Goal: Information Seeking & Learning: Compare options

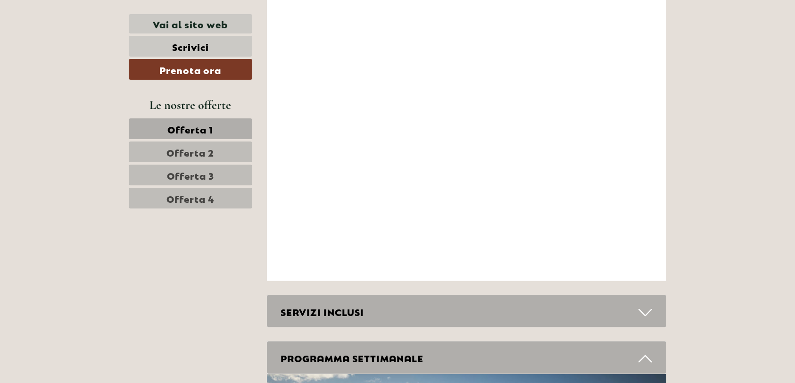
scroll to position [3254, 0]
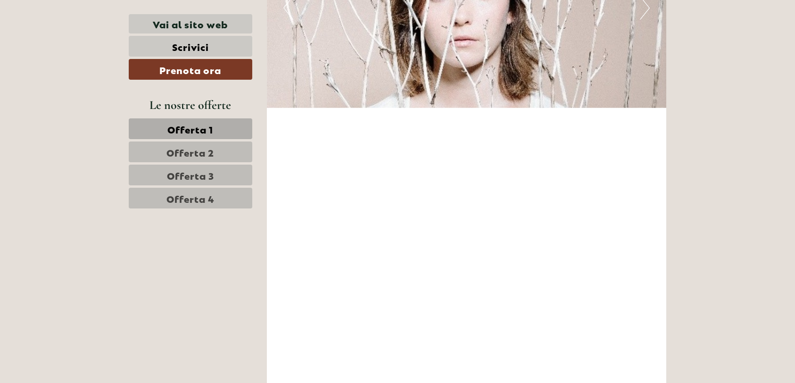
click at [199, 131] on span "Offerta 1" at bounding box center [191, 128] width 46 height 13
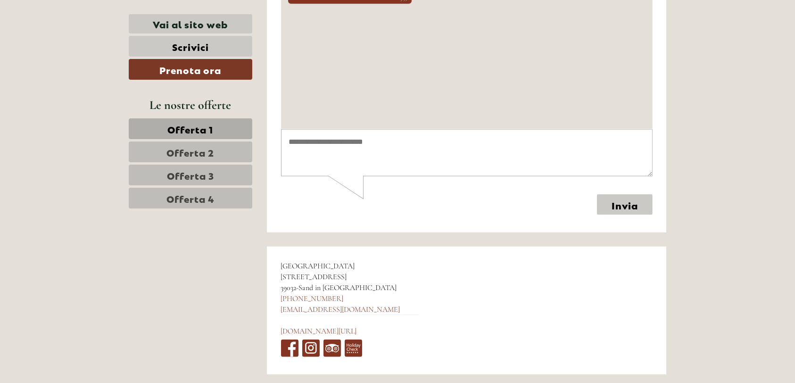
scroll to position [541, 0]
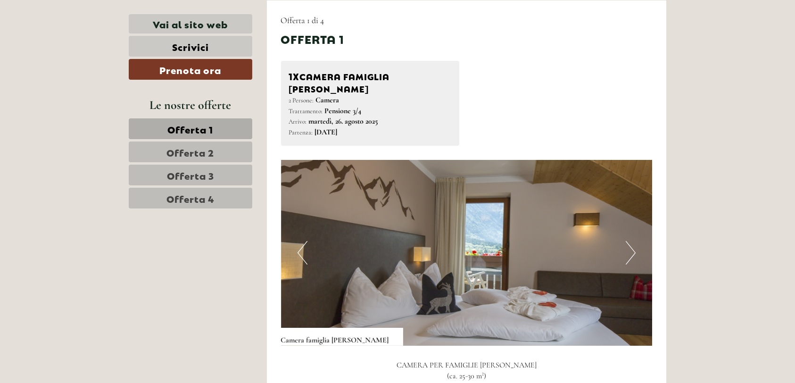
click at [635, 241] on button "Next" at bounding box center [631, 253] width 10 height 24
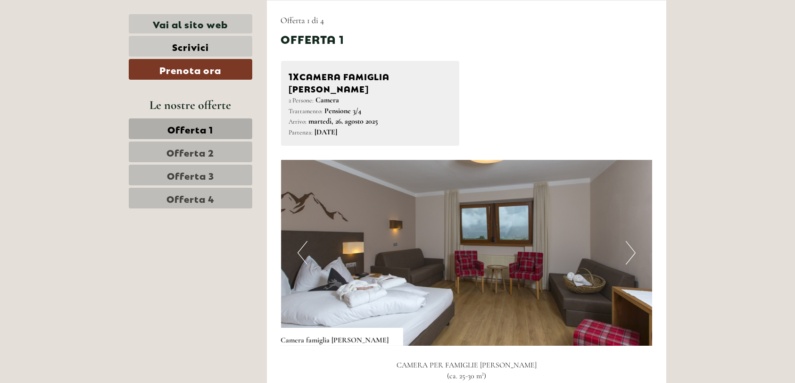
click at [635, 241] on button "Next" at bounding box center [631, 253] width 10 height 24
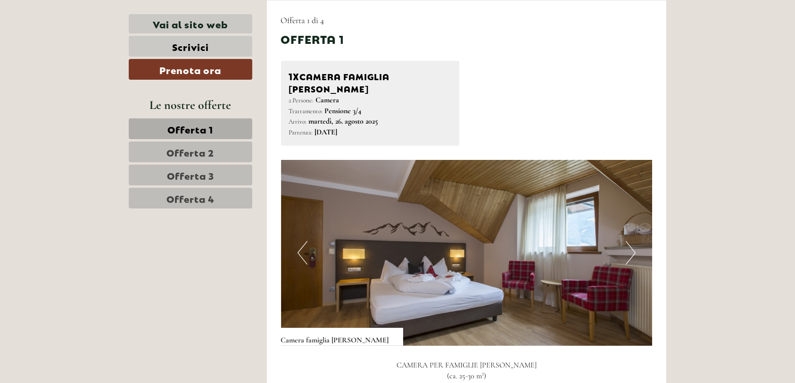
click at [635, 241] on button "Next" at bounding box center [631, 253] width 10 height 24
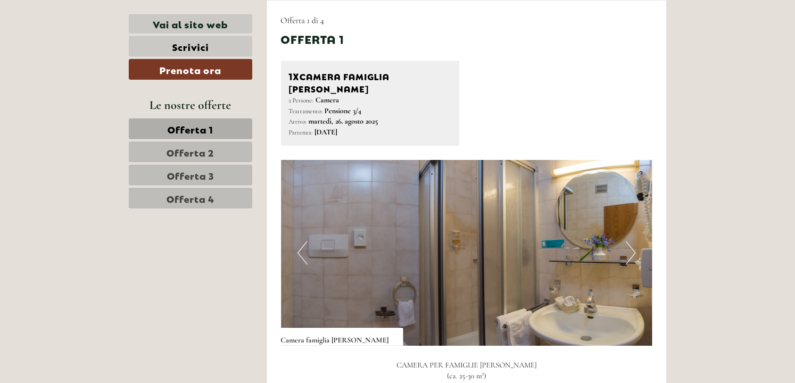
click at [635, 241] on button "Next" at bounding box center [631, 253] width 10 height 24
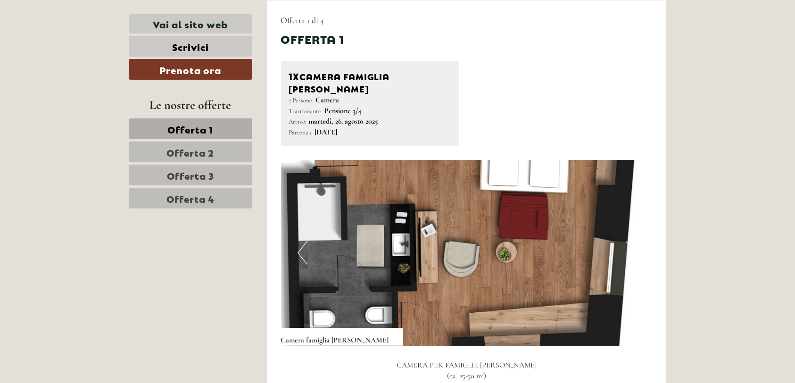
click at [635, 241] on button "Next" at bounding box center [631, 253] width 10 height 24
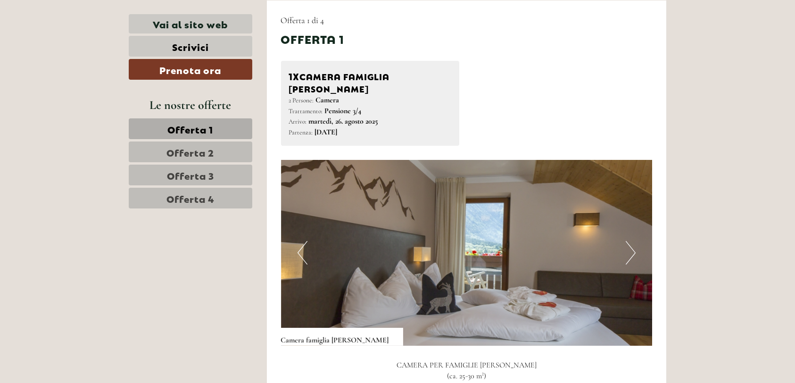
click at [635, 241] on button "Next" at bounding box center [631, 253] width 10 height 24
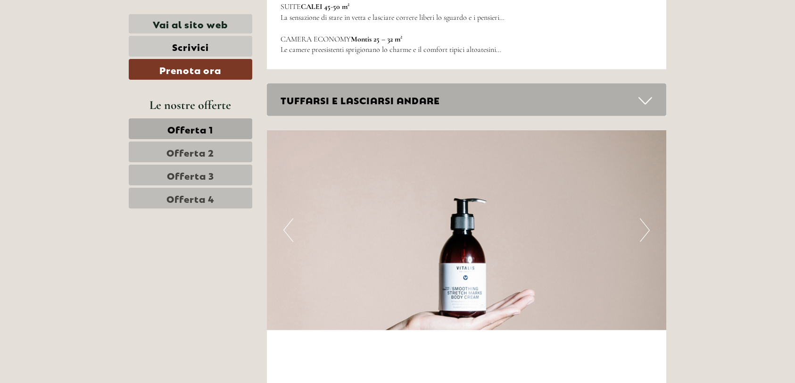
scroll to position [1909, 0]
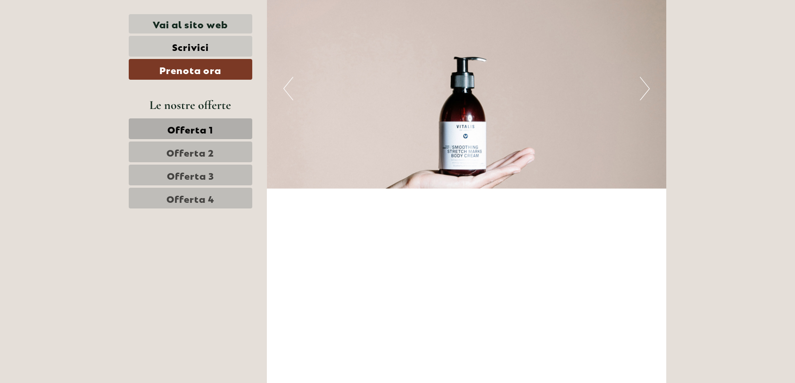
click at [210, 146] on span "Offerta 2" at bounding box center [191, 151] width 48 height 13
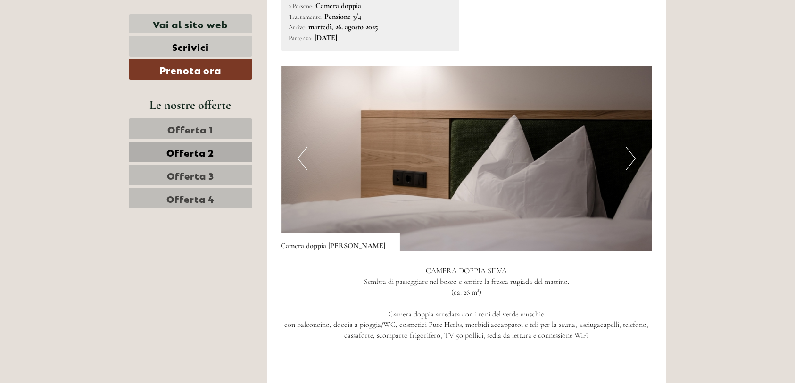
scroll to position [588, 0]
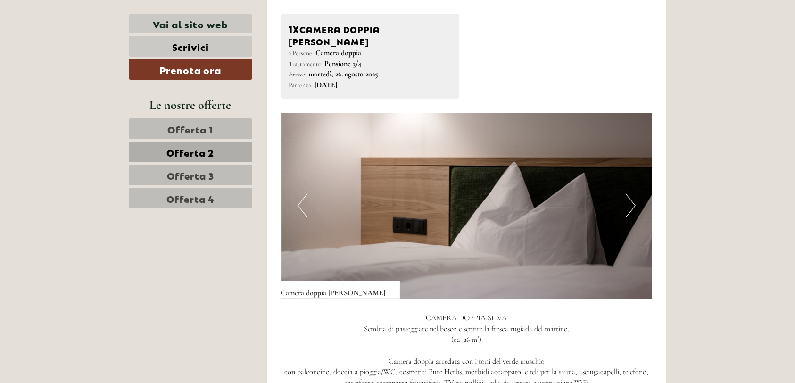
click at [626, 194] on button "Next" at bounding box center [631, 206] width 10 height 24
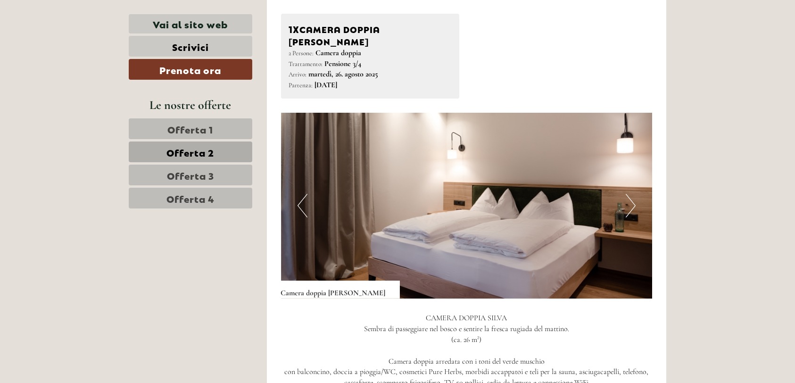
click at [626, 194] on button "Next" at bounding box center [631, 206] width 10 height 24
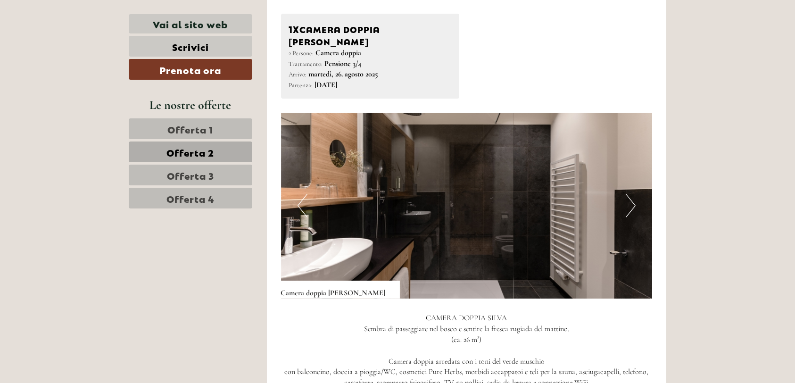
click at [626, 194] on button "Next" at bounding box center [631, 206] width 10 height 24
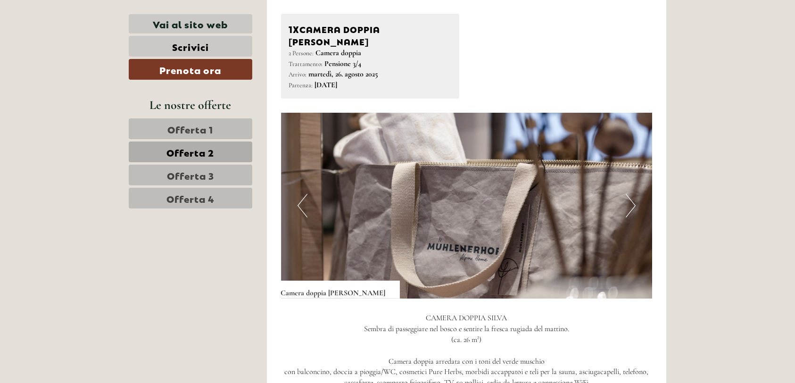
click at [626, 194] on button "Next" at bounding box center [631, 206] width 10 height 24
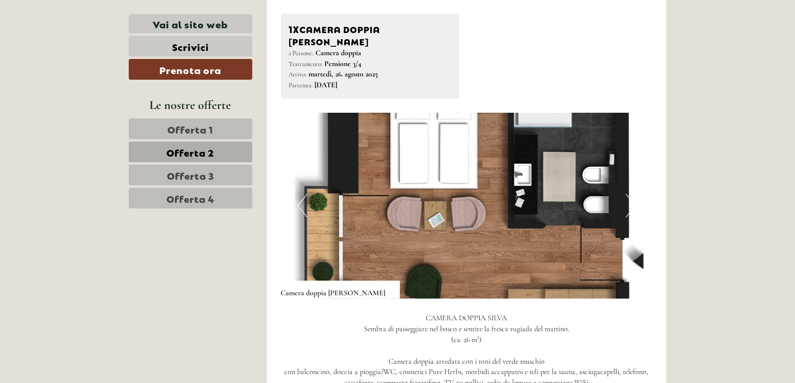
click at [626, 194] on button "Next" at bounding box center [631, 206] width 10 height 24
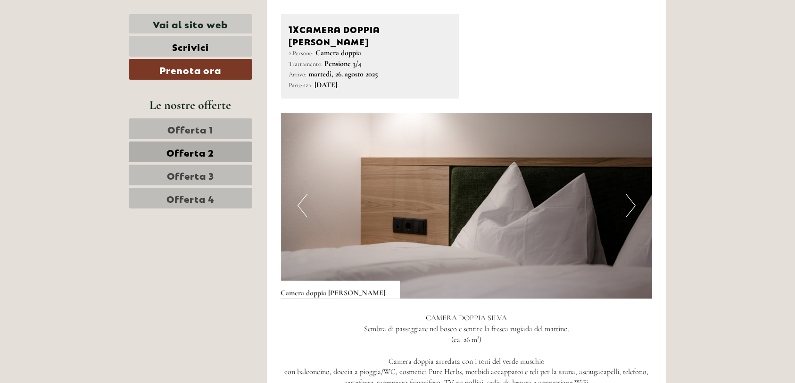
click at [626, 194] on button "Next" at bounding box center [631, 206] width 10 height 24
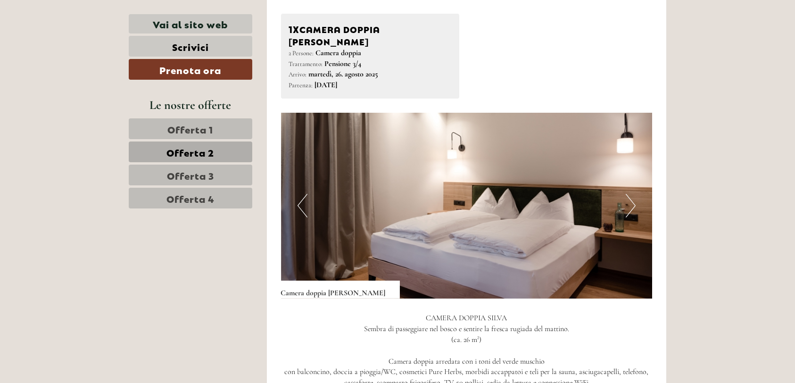
scroll to position [352, 0]
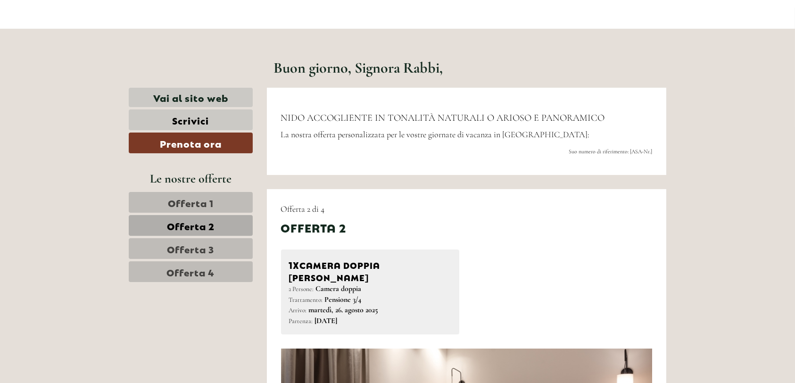
click at [208, 199] on span "Offerta 1" at bounding box center [191, 202] width 46 height 13
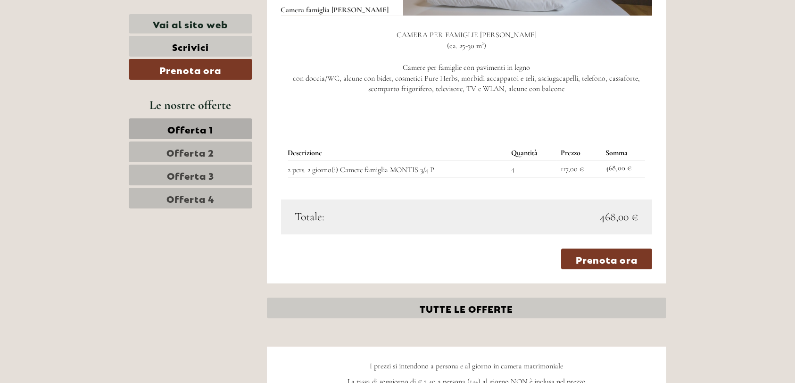
scroll to position [1060, 0]
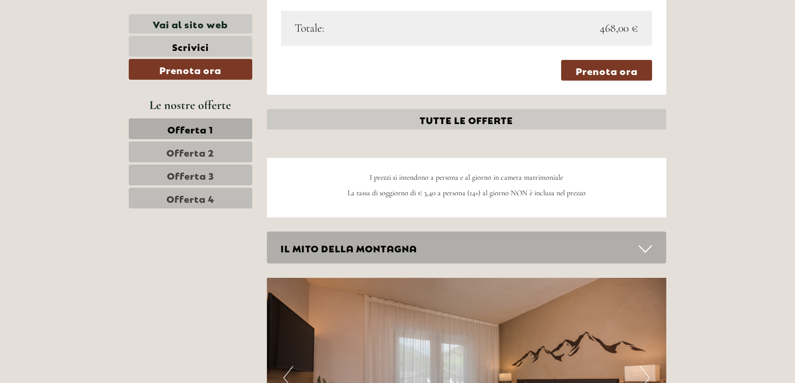
click at [195, 151] on span "Offerta 2" at bounding box center [191, 151] width 48 height 13
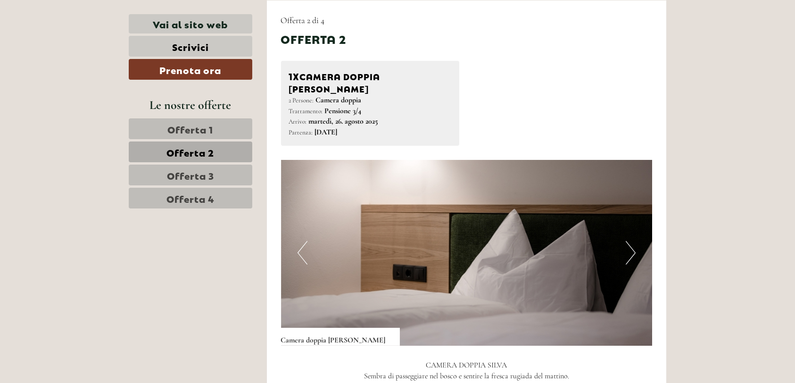
scroll to position [777, 0]
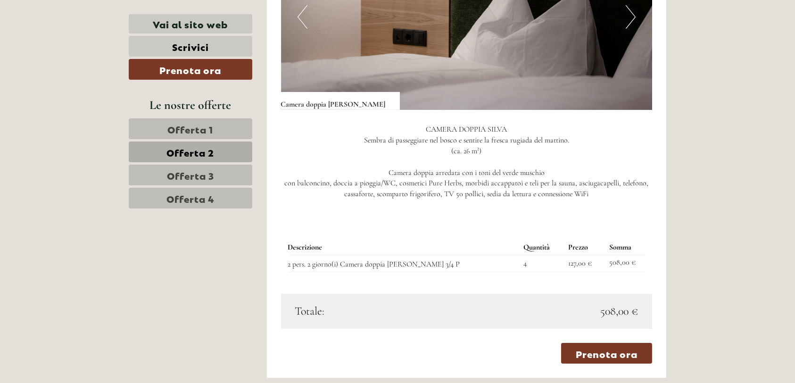
click at [208, 129] on span "Offerta 1" at bounding box center [191, 128] width 46 height 13
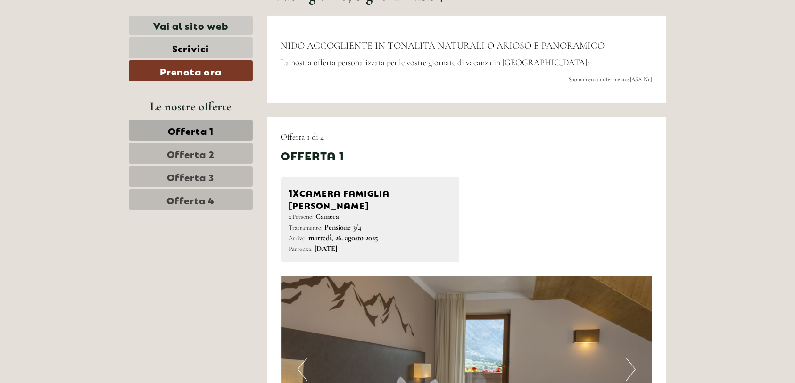
scroll to position [0, 0]
